Goal: Task Accomplishment & Management: Use online tool/utility

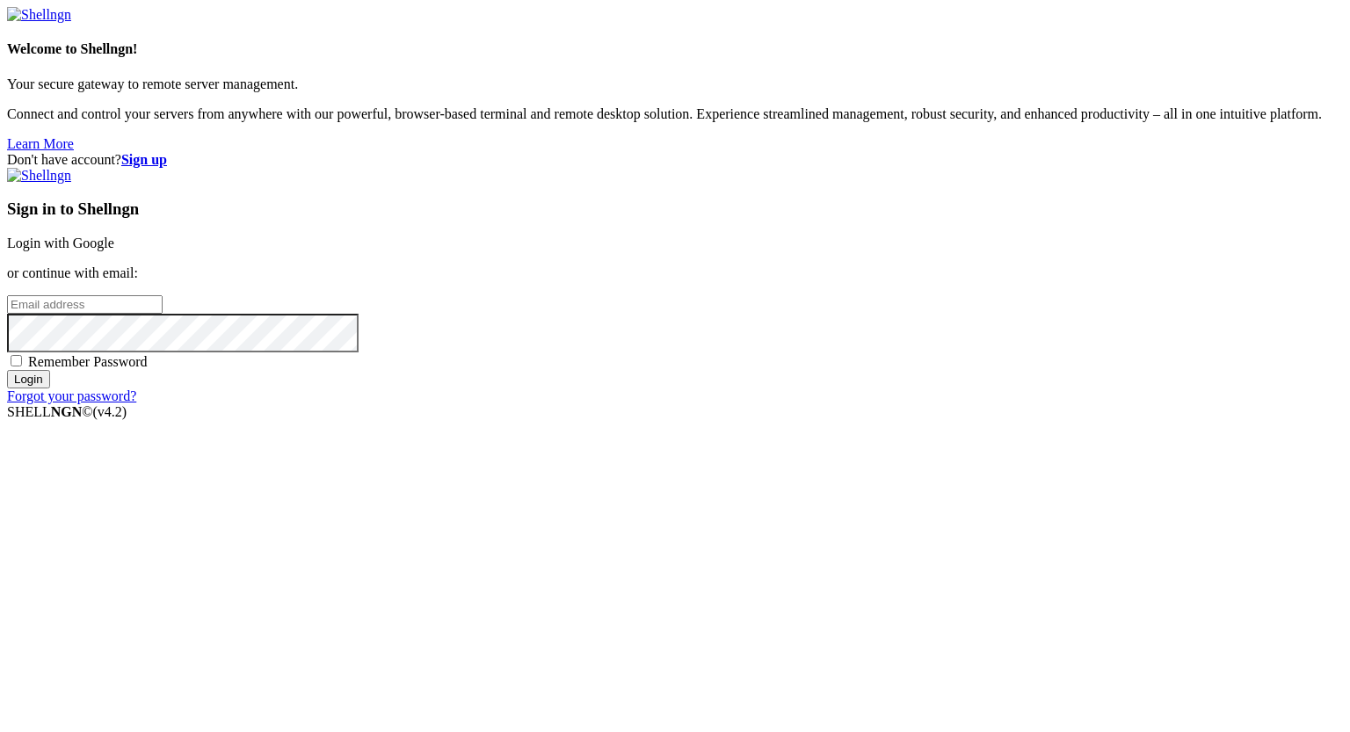
type input "[PERSON_NAME][EMAIL_ADDRESS][DOMAIN_NAME]"
click at [50, 388] on input "Login" at bounding box center [28, 379] width 43 height 18
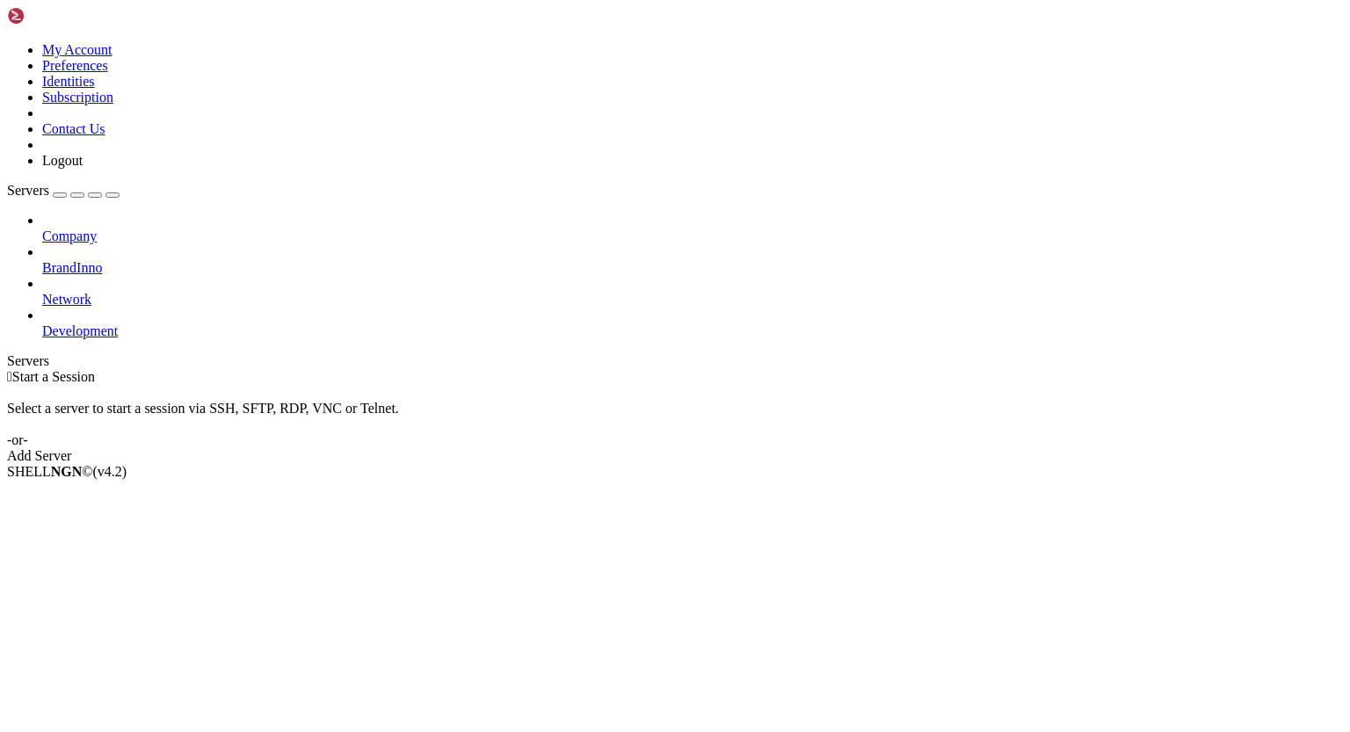
click at [42, 323] on icon at bounding box center [42, 323] width 0 height 0
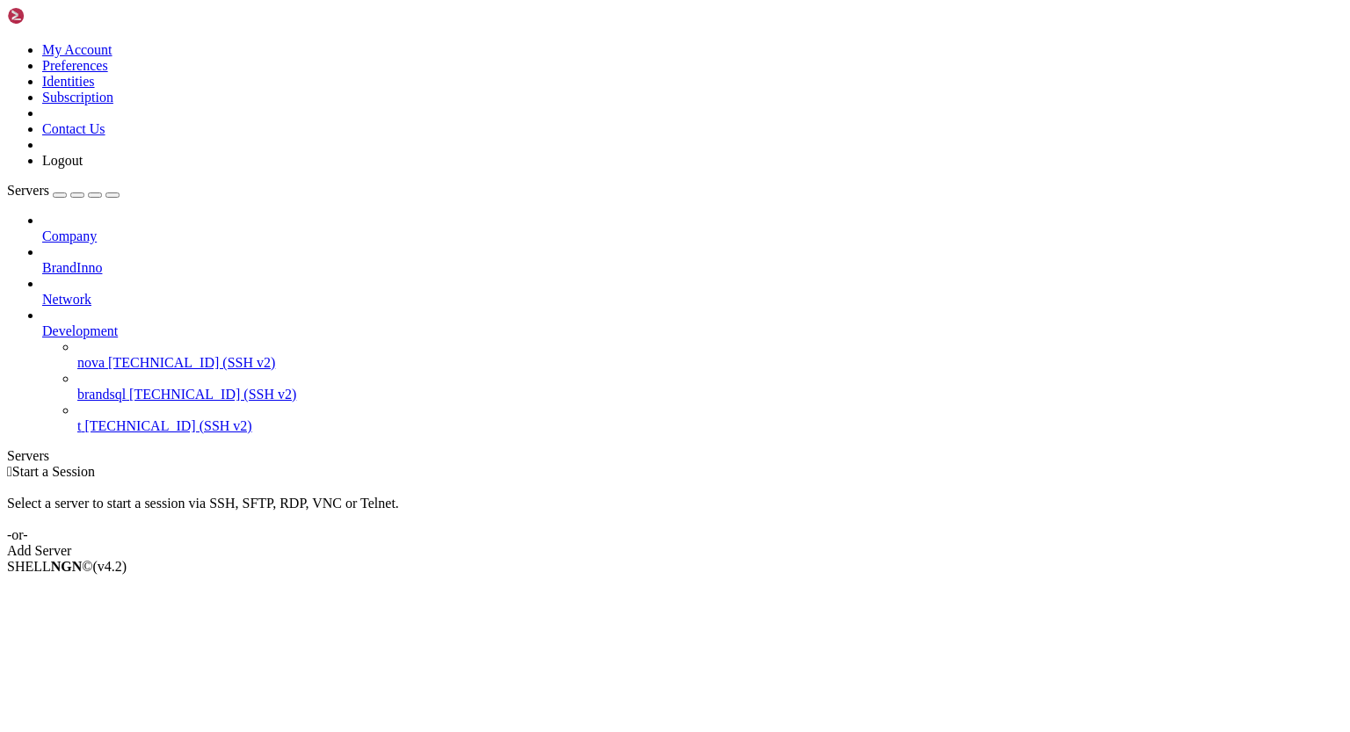
click at [134, 355] on span "[TECHNICAL_ID] (SSH v2)" at bounding box center [191, 362] width 167 height 15
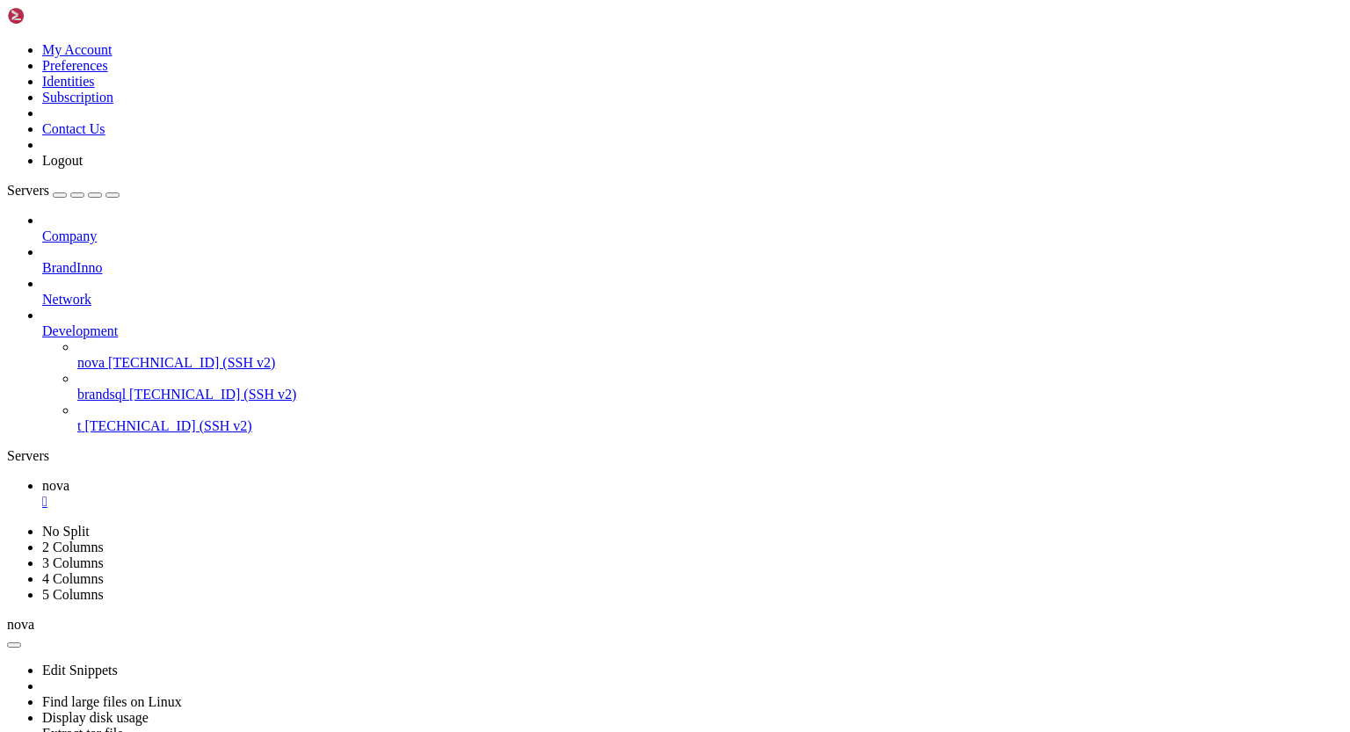
scroll to position [717, 0]
drag, startPoint x: 297, startPoint y: 1226, endPoint x: 401, endPoint y: 1381, distance: 186.9
drag, startPoint x: 188, startPoint y: 1396, endPoint x: 427, endPoint y: 1395, distance: 239.0
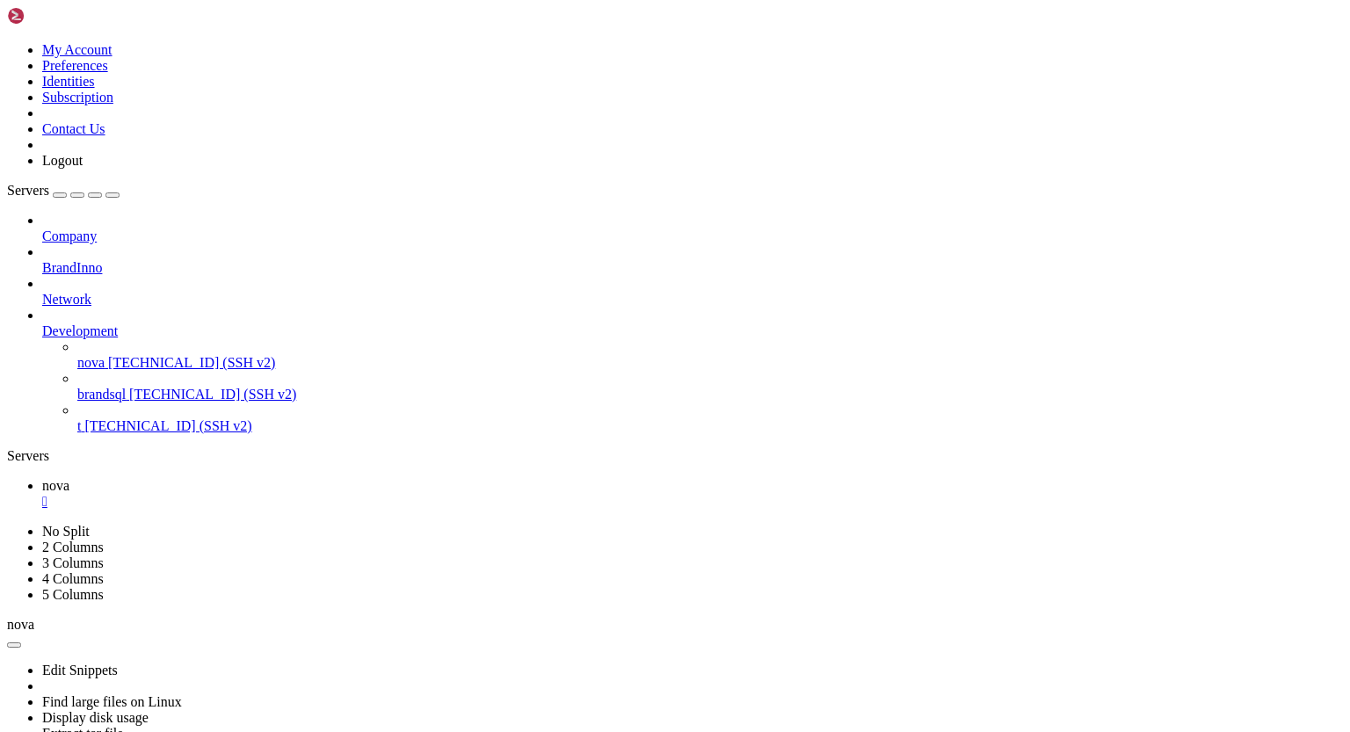
drag, startPoint x: 69, startPoint y: 1323, endPoint x: 19, endPoint y: 1309, distance: 50.9
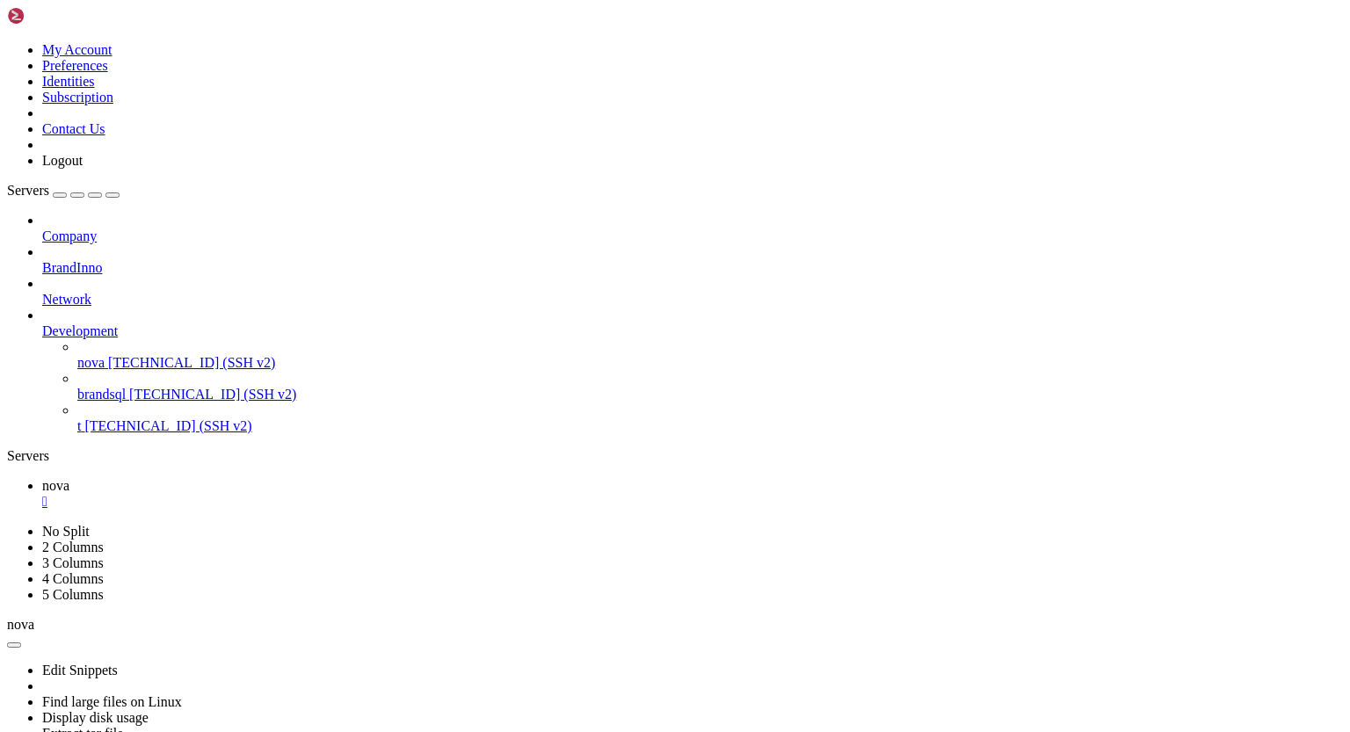
scroll to position [20676, 0]
drag, startPoint x: 16, startPoint y: 889, endPoint x: 222, endPoint y: 1019, distance: 243.6
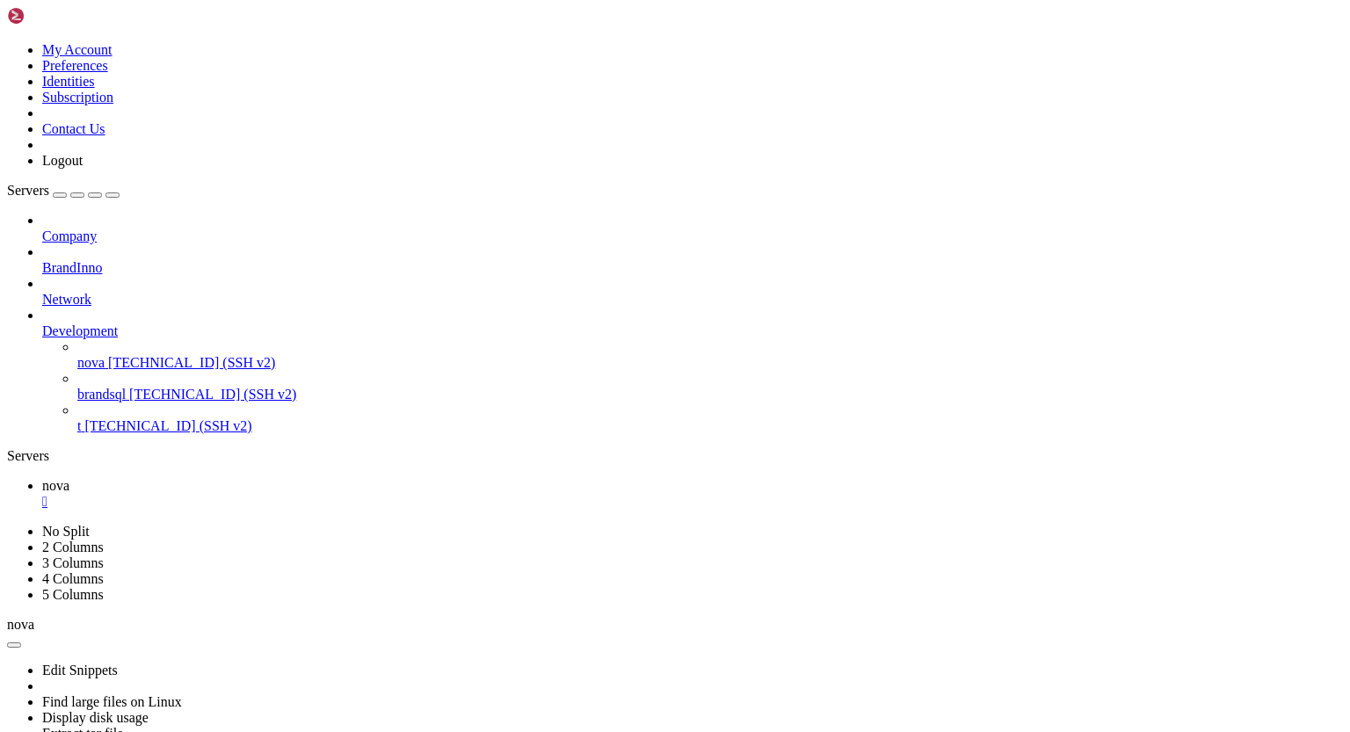
drag, startPoint x: 16, startPoint y: 1012, endPoint x: 243, endPoint y: 1193, distance: 290.3
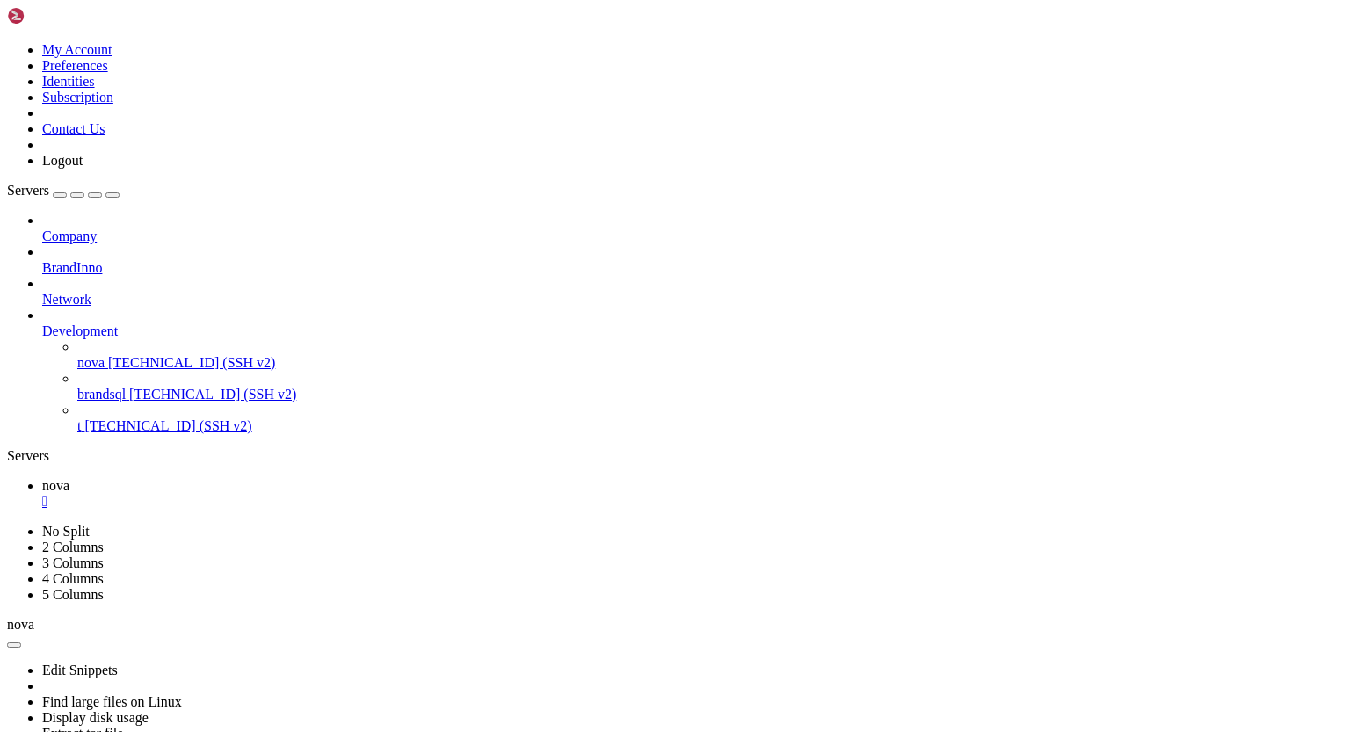
scroll to position [23963, 0]
drag, startPoint x: 18, startPoint y: 981, endPoint x: 159, endPoint y: 1026, distance: 148.7
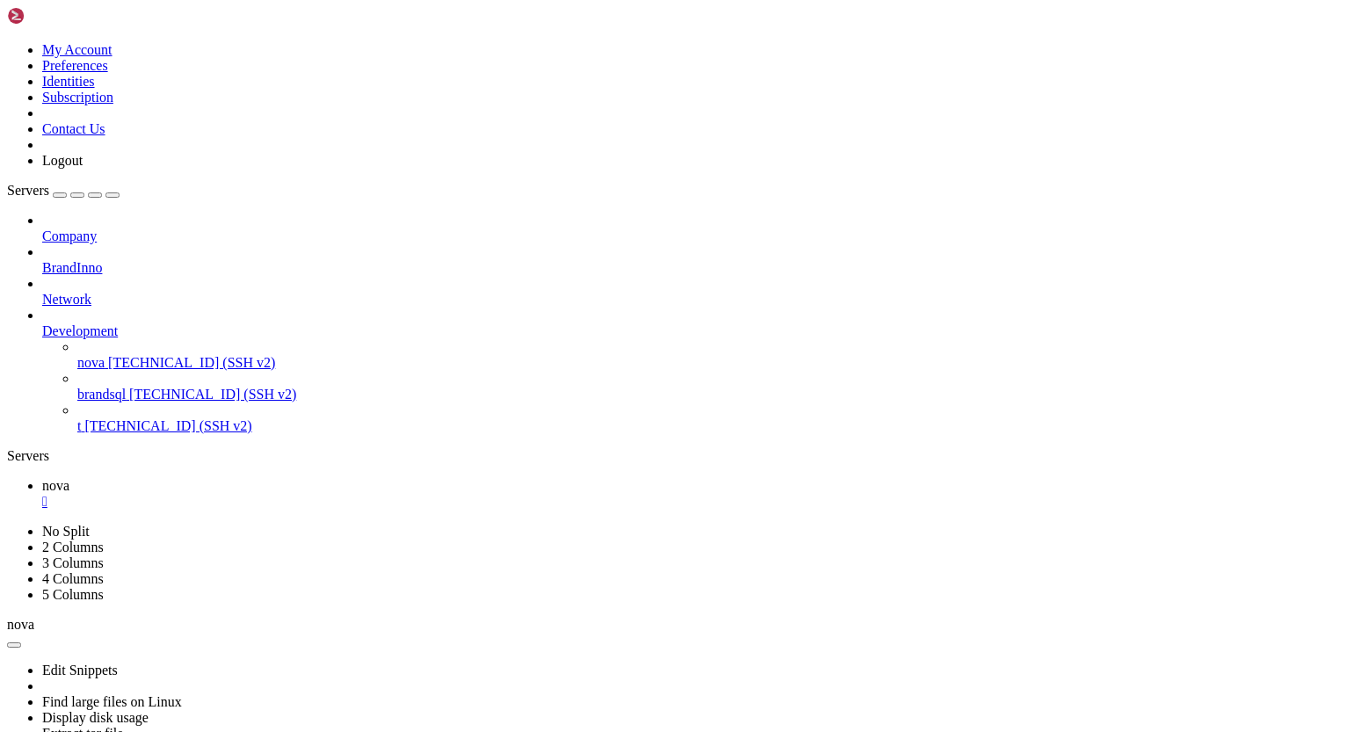
drag, startPoint x: 16, startPoint y: 1102, endPoint x: 219, endPoint y: 1120, distance: 203.8
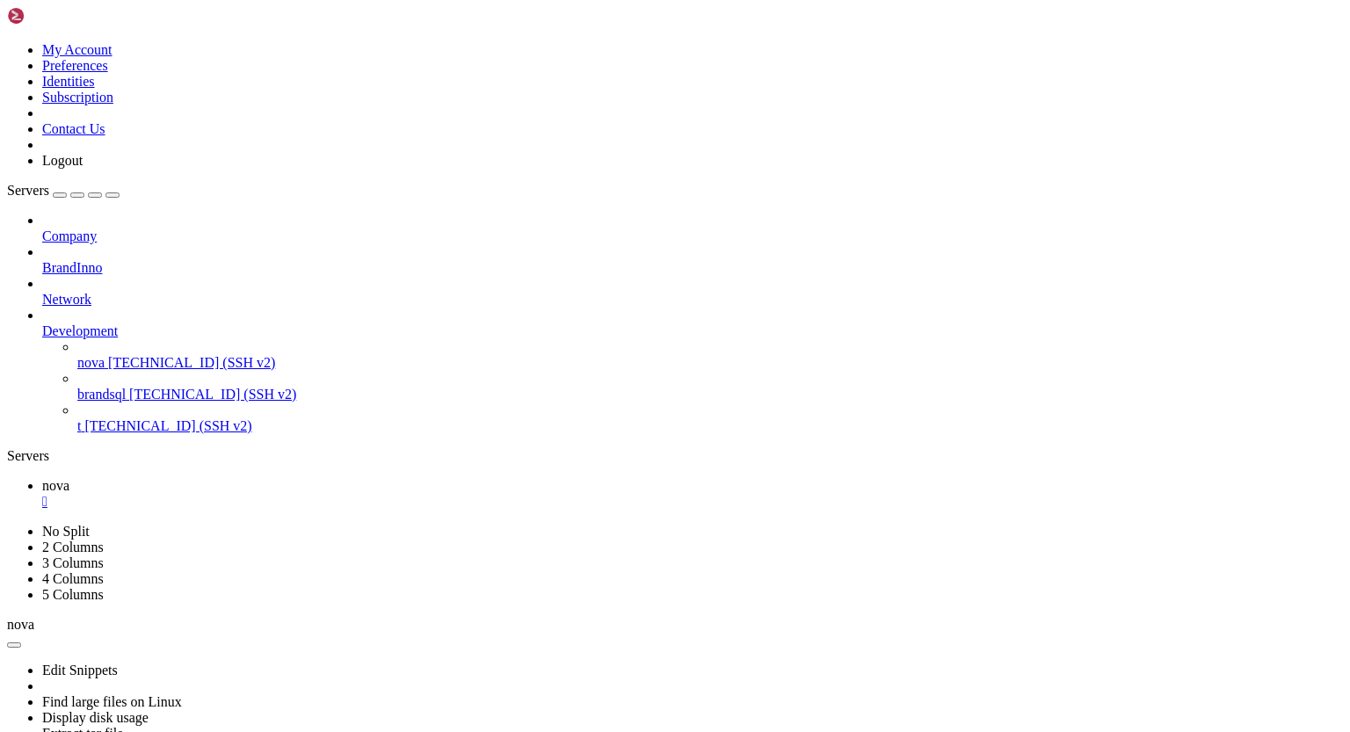
drag, startPoint x: 455, startPoint y: 1287, endPoint x: 566, endPoint y: 1465, distance: 209.2
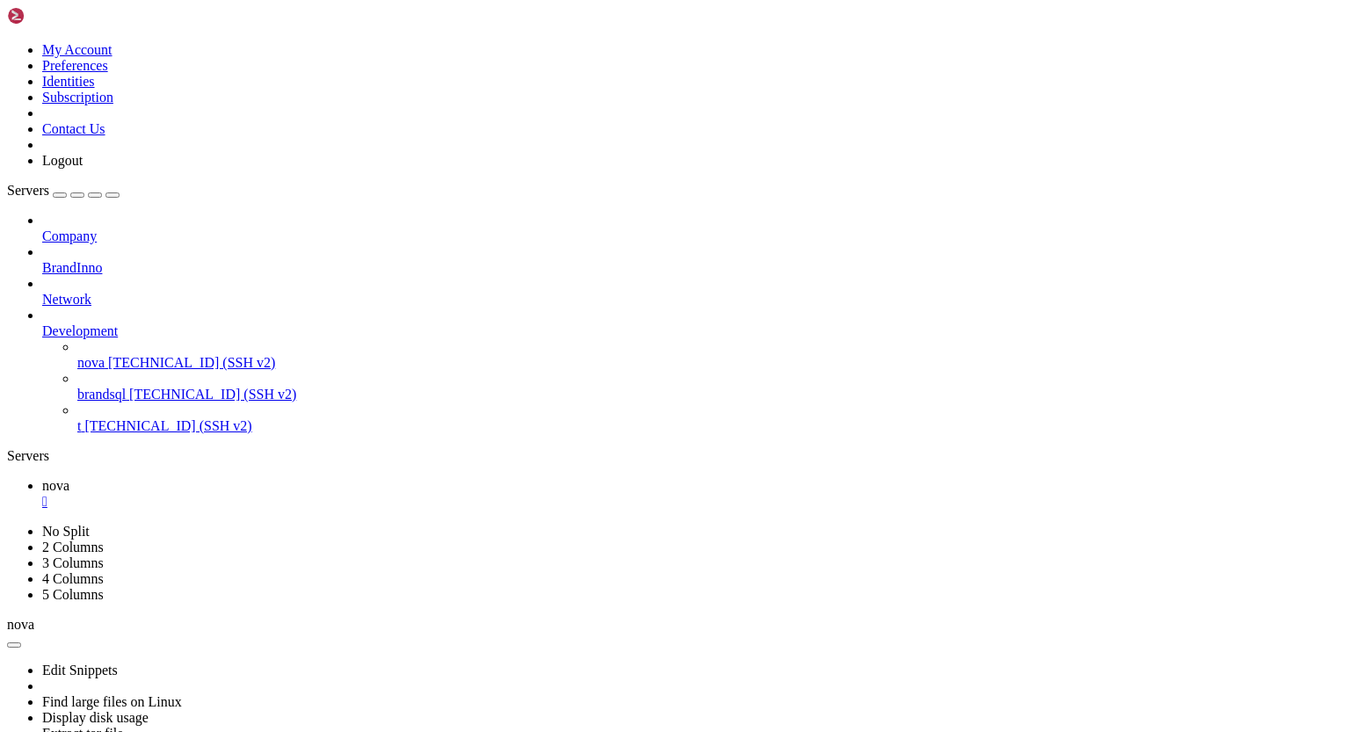
drag, startPoint x: 15, startPoint y: 1152, endPoint x: 224, endPoint y: 1164, distance: 209.5
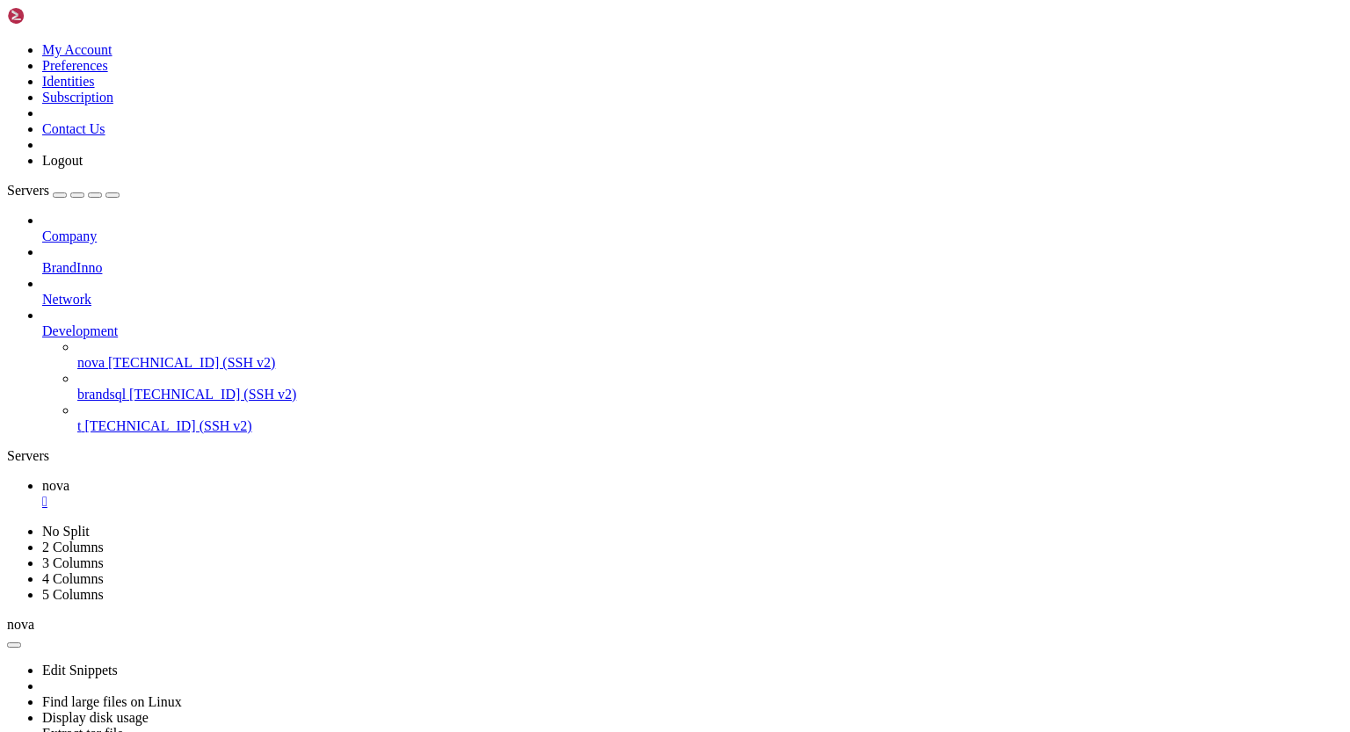
drag, startPoint x: 18, startPoint y: 1164, endPoint x: 216, endPoint y: 1162, distance: 198.6
drag, startPoint x: 16, startPoint y: 951, endPoint x: 267, endPoint y: 1056, distance: 272.6
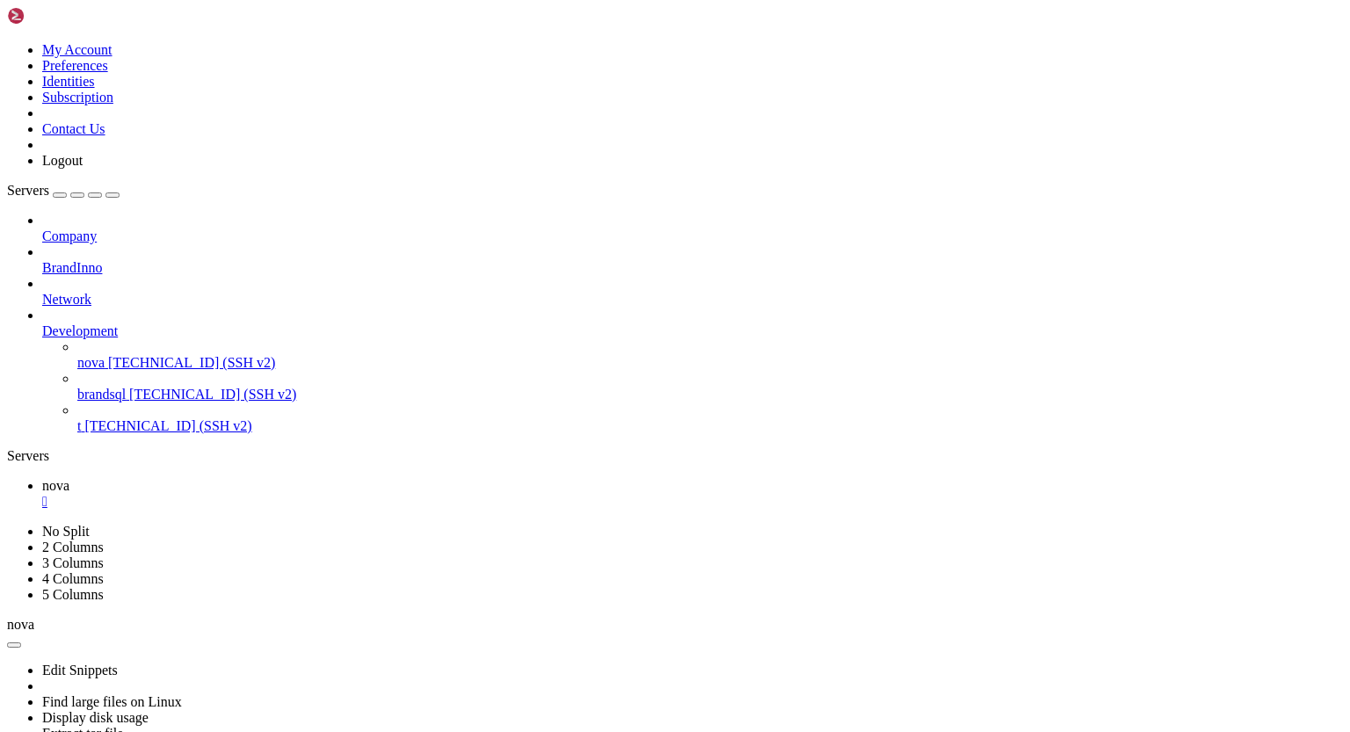
drag, startPoint x: 14, startPoint y: 1086, endPoint x: 200, endPoint y: 1134, distance: 192.3
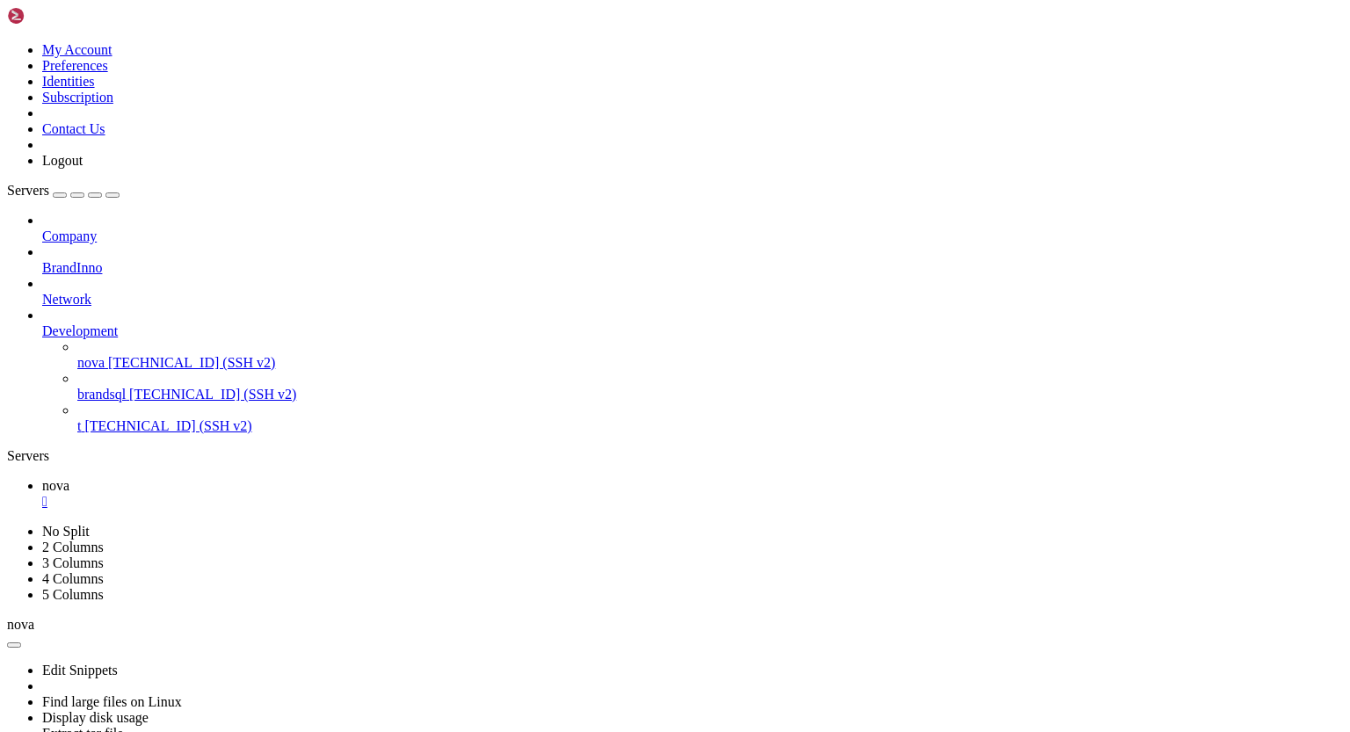
drag, startPoint x: 283, startPoint y: 1132, endPoint x: 40, endPoint y: 1133, distance: 242.5
drag, startPoint x: 16, startPoint y: 1086, endPoint x: 478, endPoint y: 1164, distance: 468.7
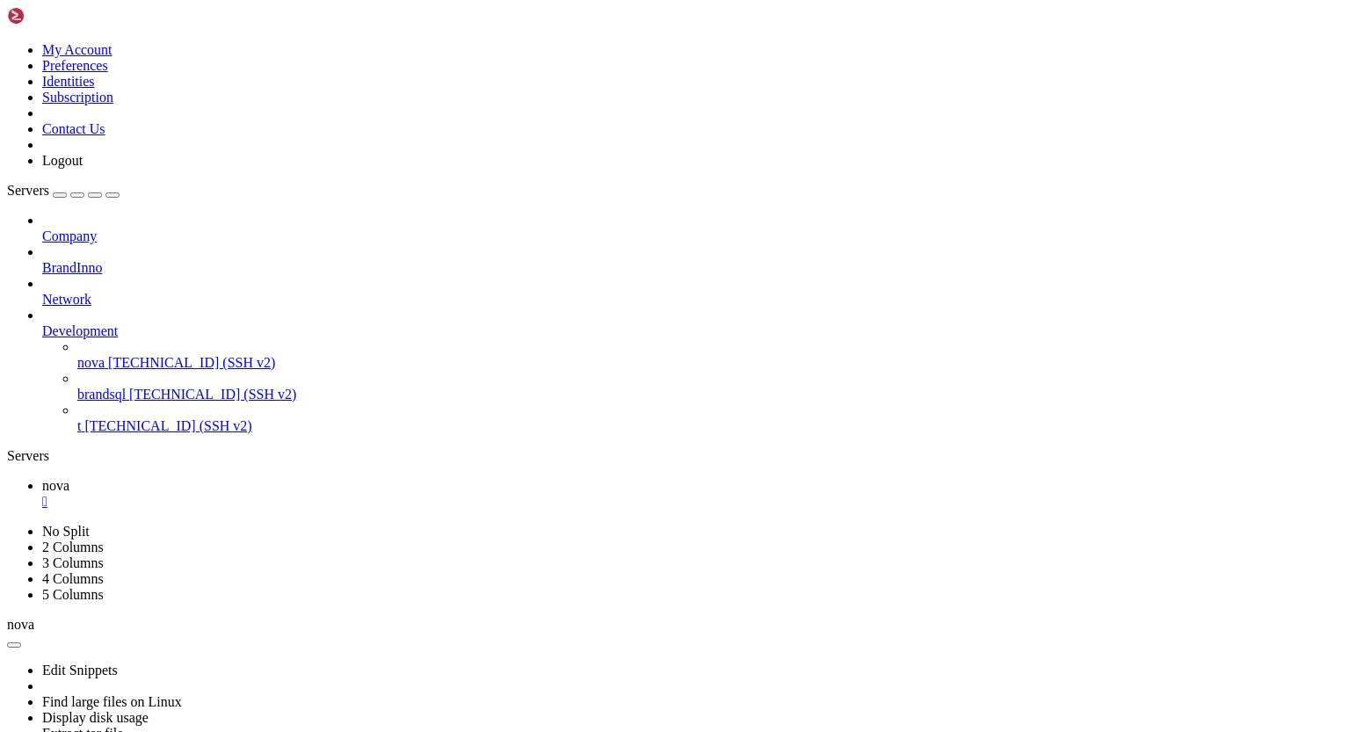
drag, startPoint x: 794, startPoint y: 1052, endPoint x: 390, endPoint y: 903, distance: 429.8
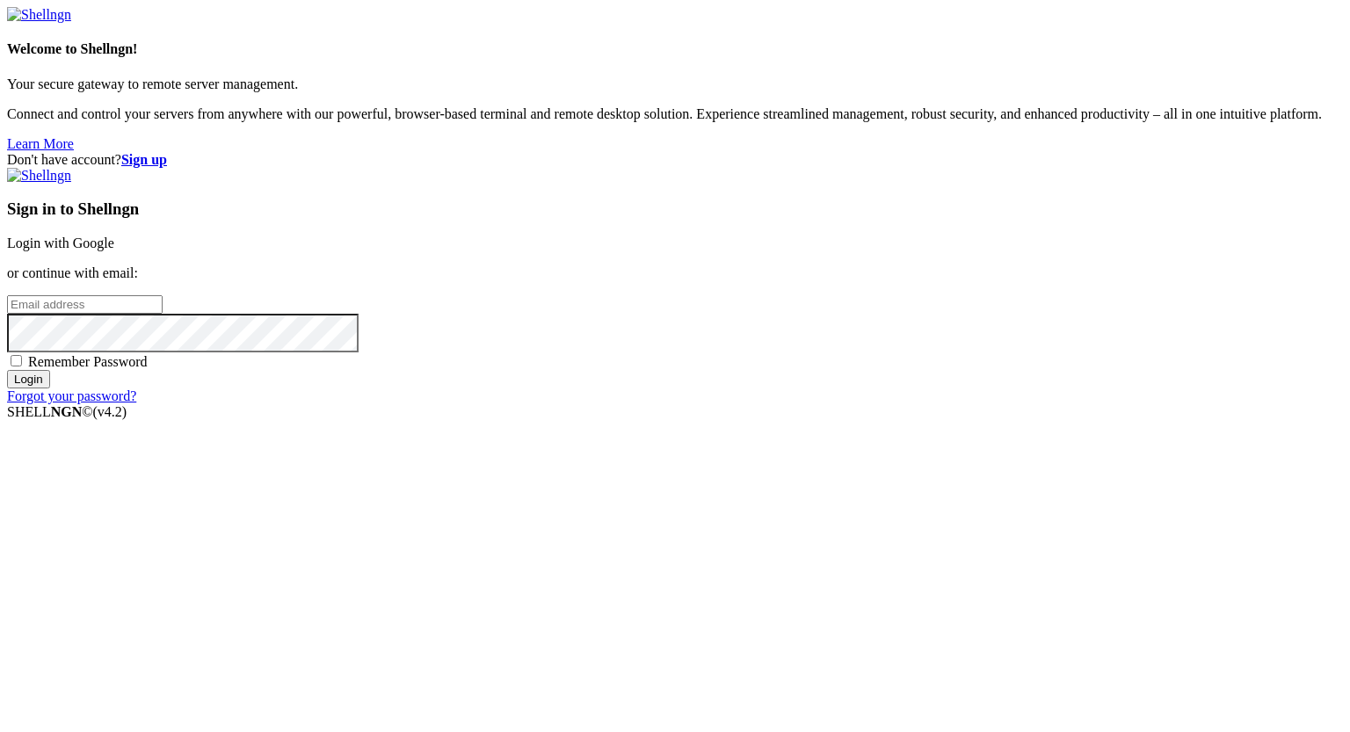
type input "[PERSON_NAME][EMAIL_ADDRESS][DOMAIN_NAME]"
click at [50, 388] on input "Login" at bounding box center [28, 379] width 43 height 18
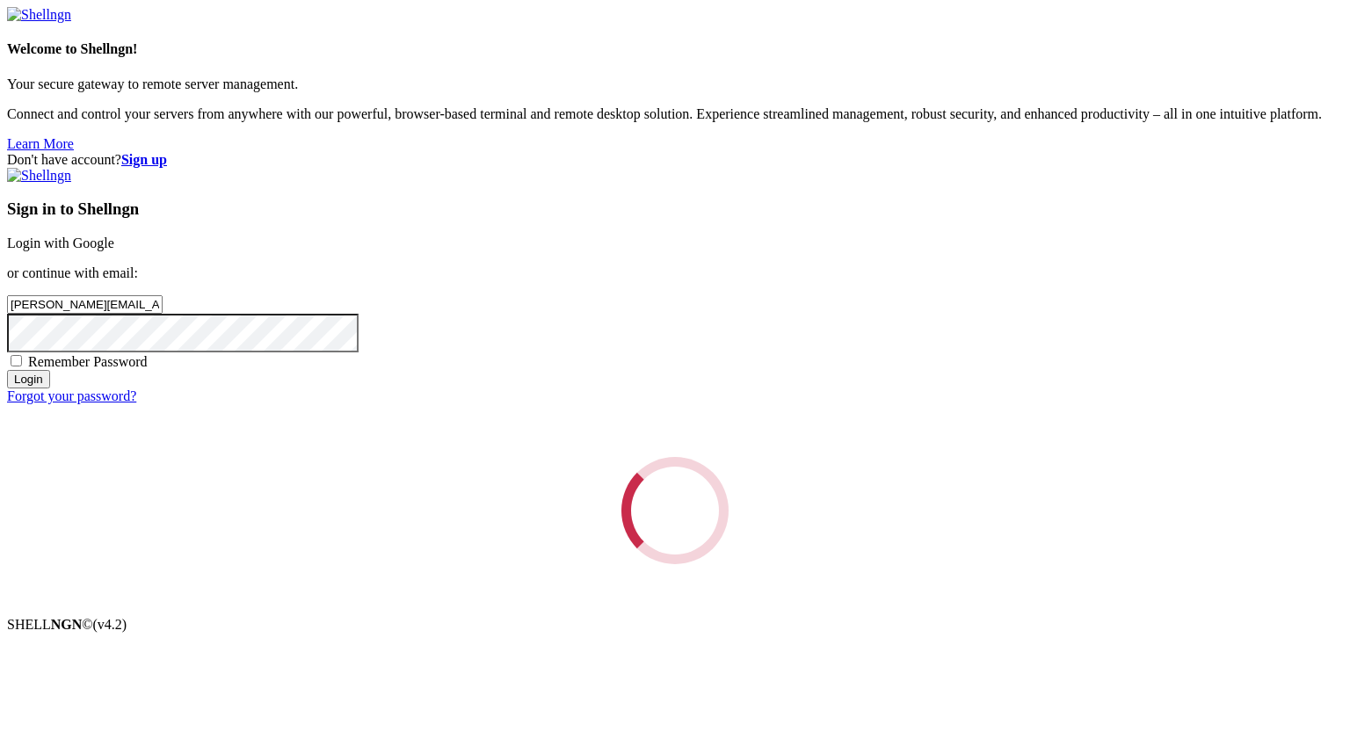
drag, startPoint x: 866, startPoint y: 528, endPoint x: 591, endPoint y: 203, distance: 425.9
click at [591, 457] on div "Loading..." at bounding box center [675, 510] width 1336 height 107
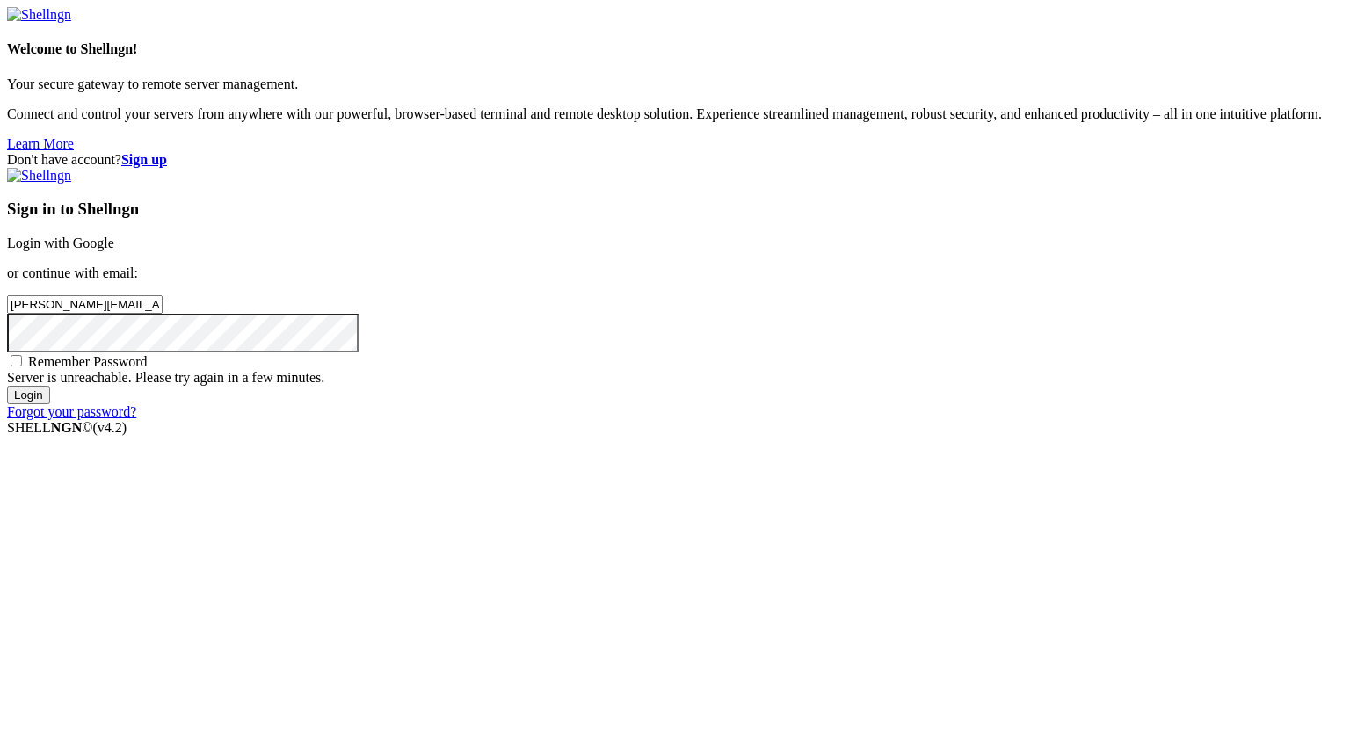
click at [50, 404] on input "Login" at bounding box center [28, 395] width 43 height 18
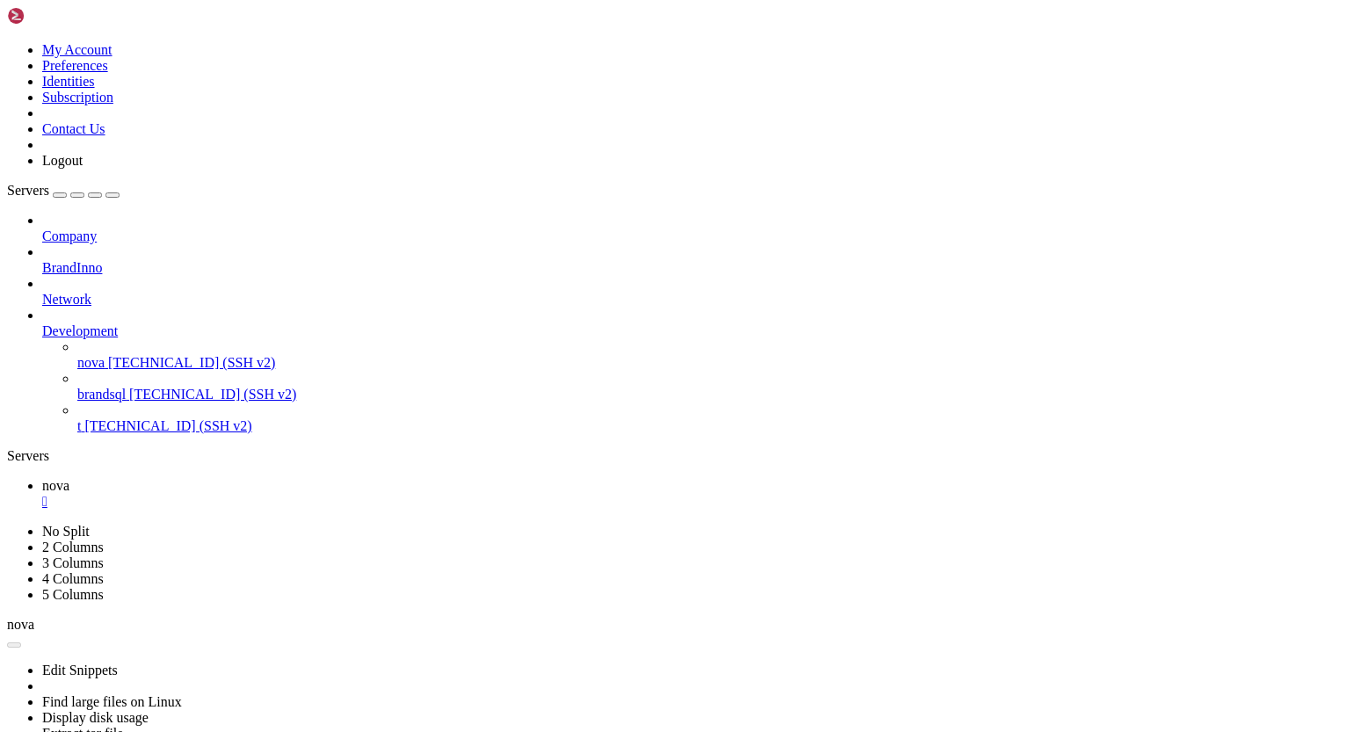
scroll to position [142867, 0]
drag, startPoint x: 15, startPoint y: 1069, endPoint x: 476, endPoint y: 1178, distance: 473.9
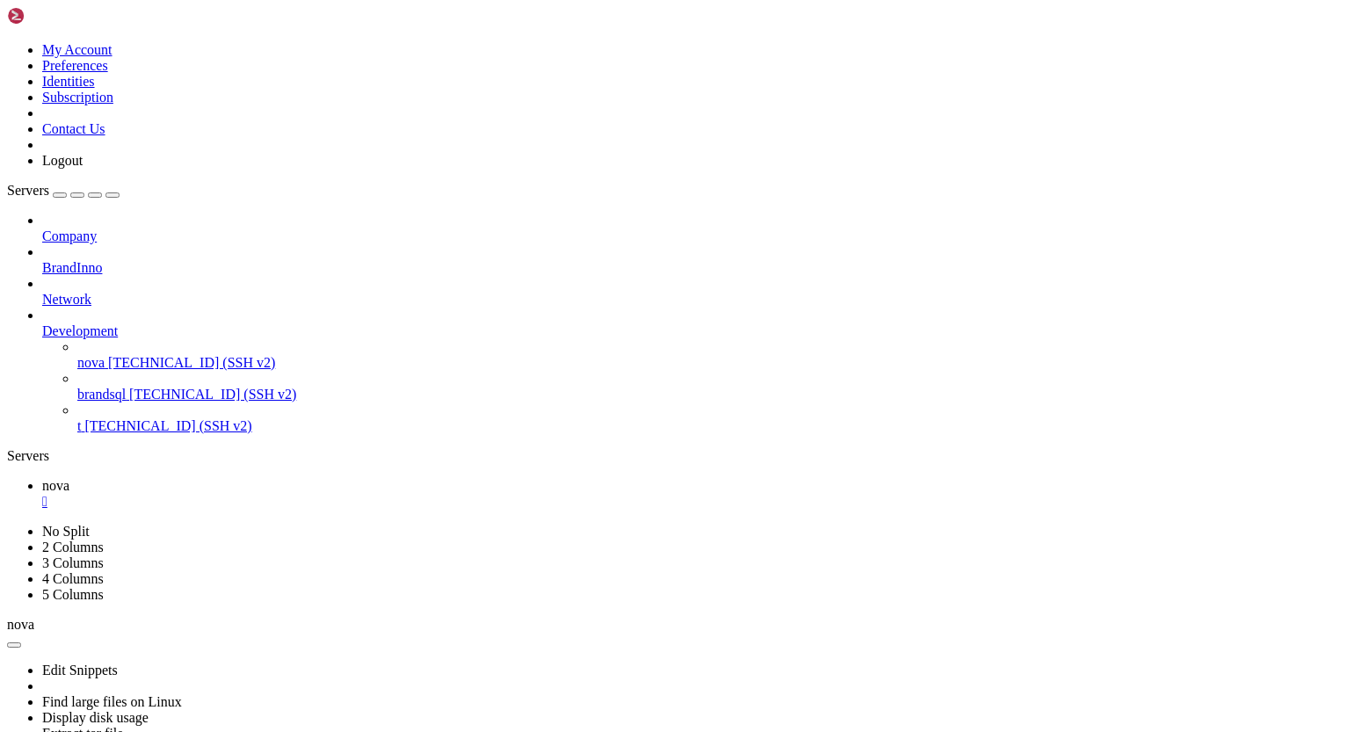
scroll to position [154266, 0]
